Goal: Task Accomplishment & Management: Manage account settings

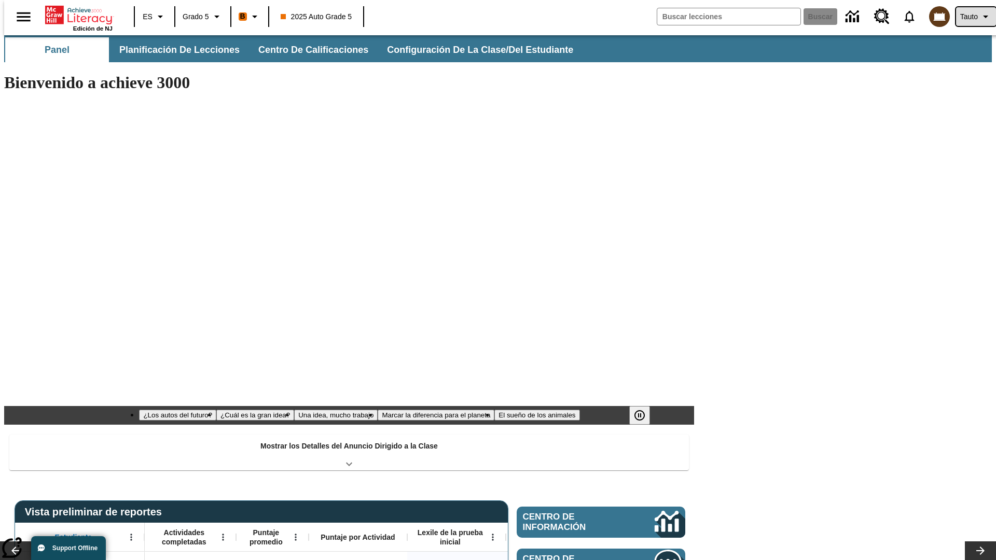
click at [971, 17] on span "Tauto" at bounding box center [969, 16] width 18 height 11
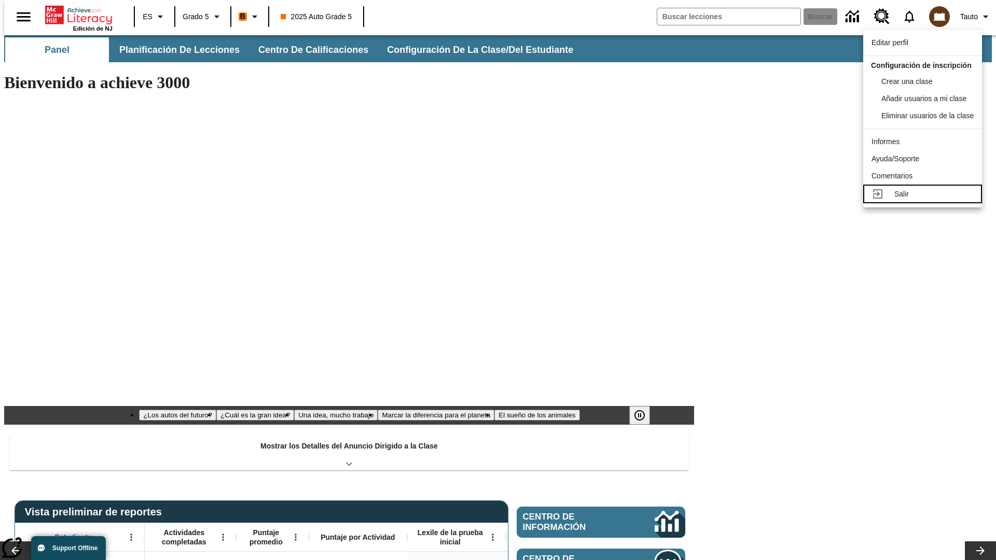
click at [925, 200] on div "Salir" at bounding box center [933, 194] width 79 height 11
